Goal: Understand process/instructions: Learn how to perform a task or action

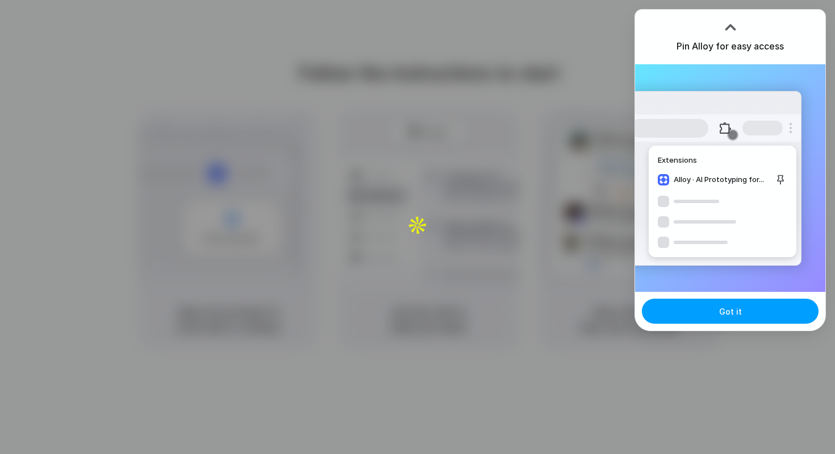
click at [747, 309] on button "Got it" at bounding box center [730, 310] width 177 height 25
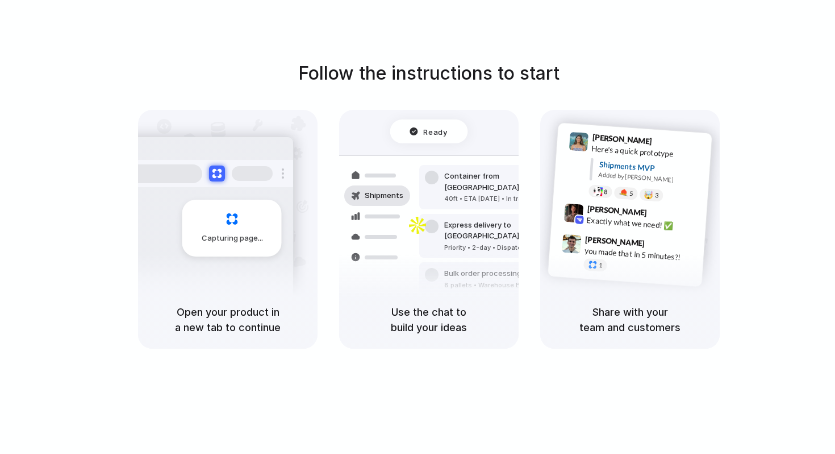
click at [611, 214] on div "Exactly what we need! ✅" at bounding box center [643, 223] width 114 height 19
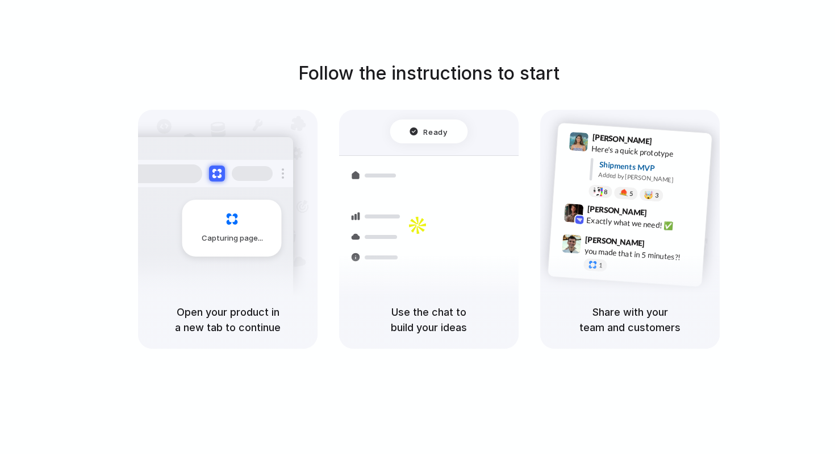
click at [455, 219] on div "Express delivery to [GEOGRAPHIC_DATA]" at bounding box center [505, 230] width 123 height 22
click at [429, 227] on div at bounding box center [429, 227] width 0 height 0
